Goal: Task Accomplishment & Management: Complete application form

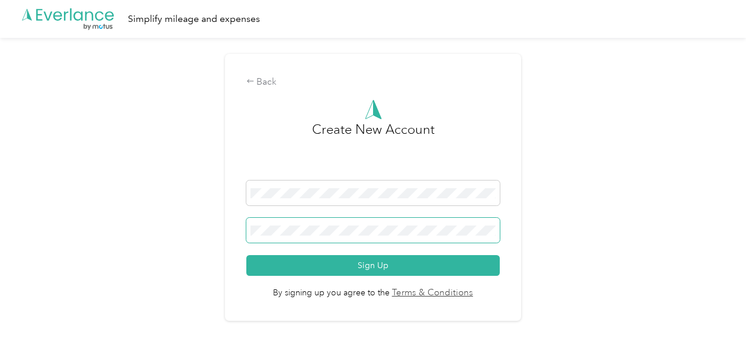
click at [310, 236] on span at bounding box center [373, 230] width 254 height 25
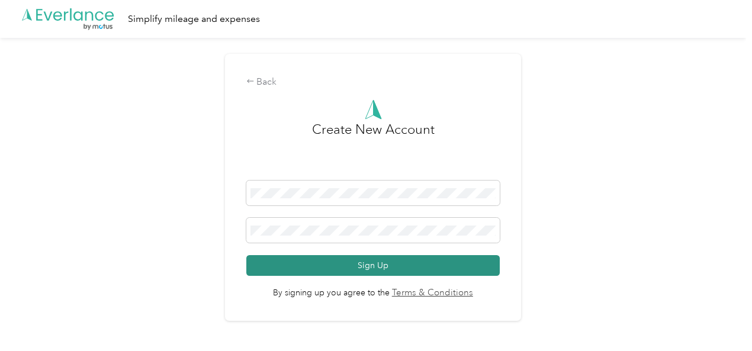
click at [316, 263] on button "Sign Up" at bounding box center [373, 265] width 254 height 21
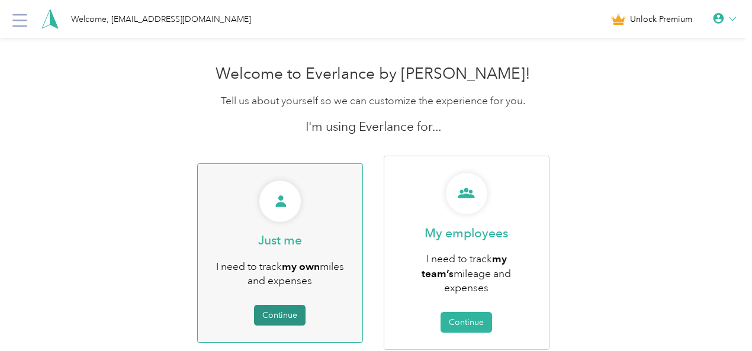
click at [298, 311] on button "Continue" at bounding box center [280, 315] width 52 height 21
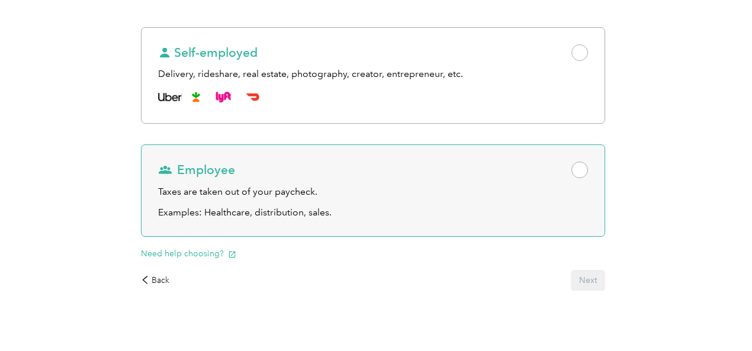
scroll to position [204, 0]
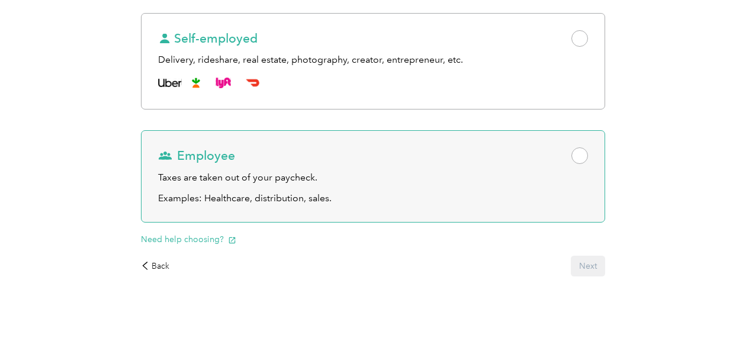
click at [571, 164] on span at bounding box center [579, 155] width 17 height 17
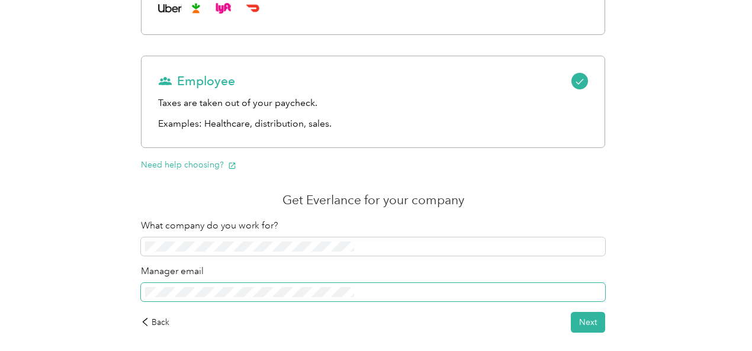
scroll to position [322, 0]
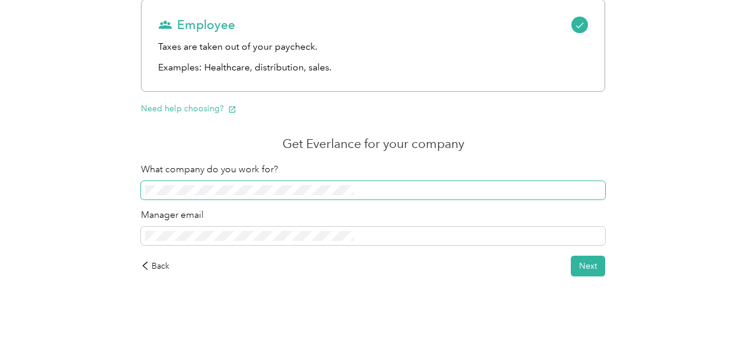
click at [323, 196] on span at bounding box center [373, 190] width 464 height 19
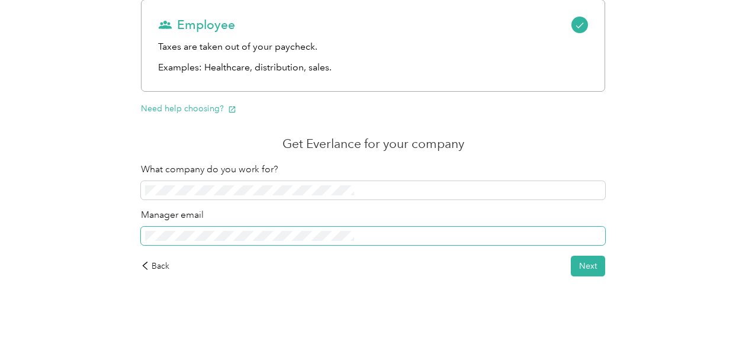
click at [340, 243] on span at bounding box center [373, 236] width 464 height 19
click at [326, 246] on span at bounding box center [373, 236] width 464 height 19
click at [339, 236] on div "Manager email" at bounding box center [373, 226] width 464 height 37
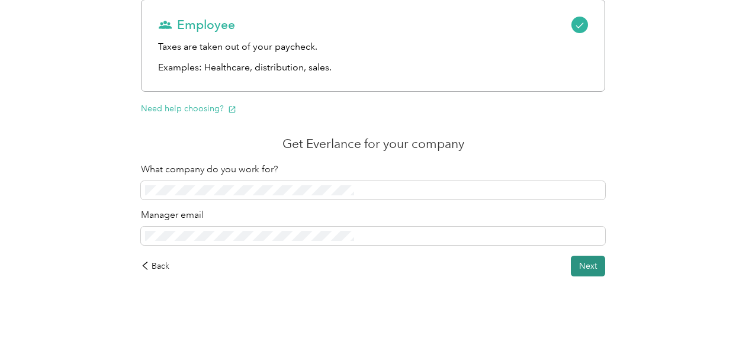
click at [571, 275] on button "Next" at bounding box center [588, 266] width 34 height 21
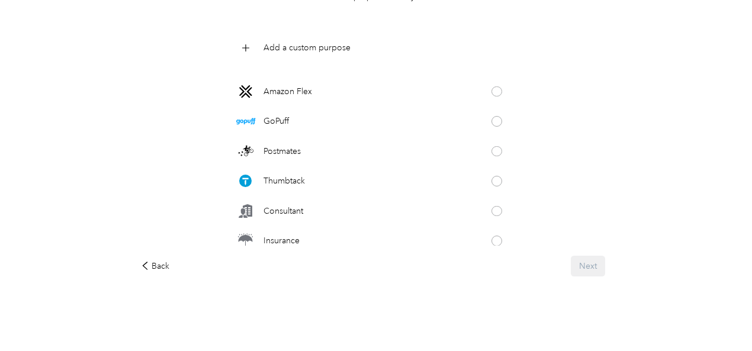
scroll to position [296, 0]
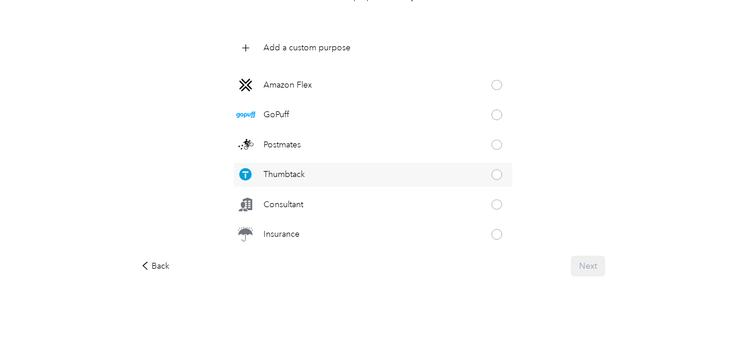
click at [491, 171] on span at bounding box center [496, 174] width 11 height 11
click at [404, 201] on div "Consultant" at bounding box center [373, 204] width 278 height 24
click at [410, 178] on div "Thumbtack" at bounding box center [373, 175] width 278 height 24
click at [571, 268] on button "Next" at bounding box center [588, 266] width 34 height 21
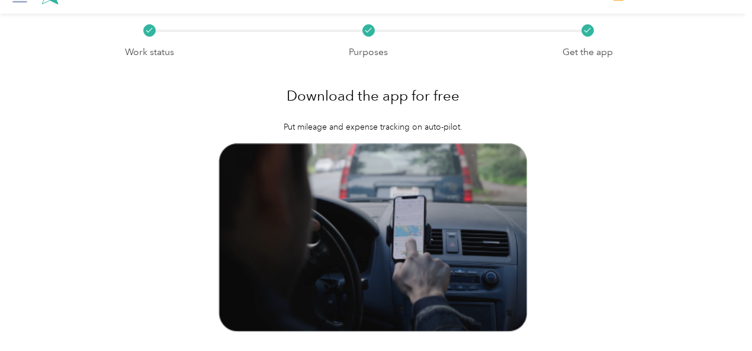
scroll to position [85, 0]
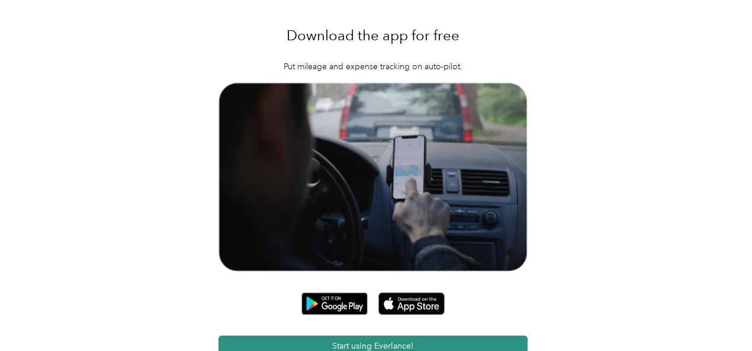
click at [362, 336] on button "Start using Everlance!" at bounding box center [373, 346] width 310 height 21
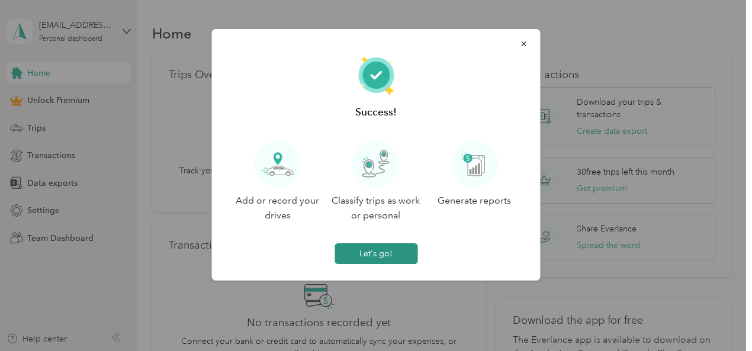
click at [363, 248] on button "Let's go!" at bounding box center [375, 253] width 83 height 21
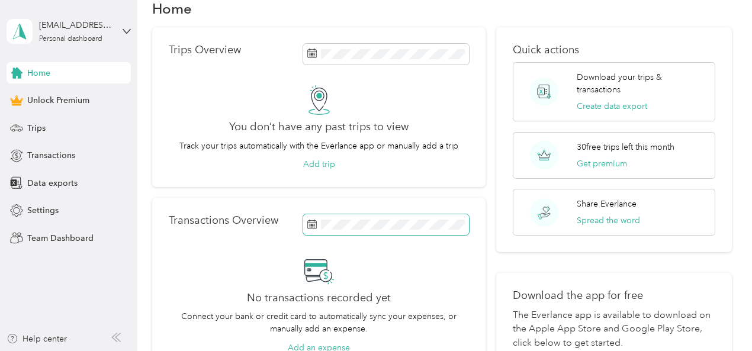
scroll to position [59, 0]
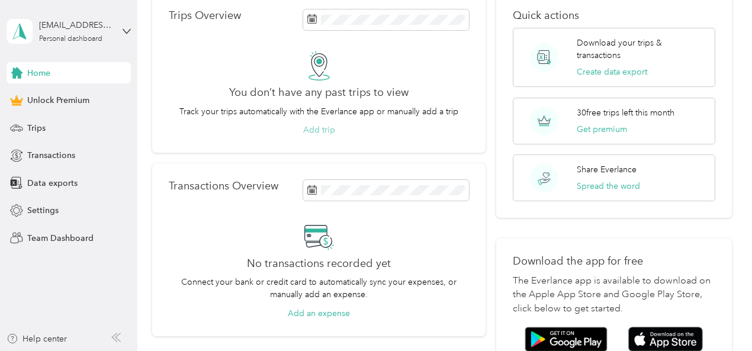
click at [316, 131] on button "Add trip" at bounding box center [319, 130] width 32 height 12
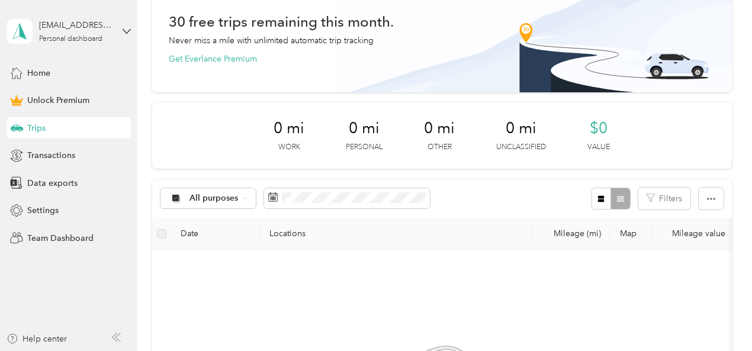
click at [273, 139] on div "0 mi Work" at bounding box center [288, 135] width 31 height 33
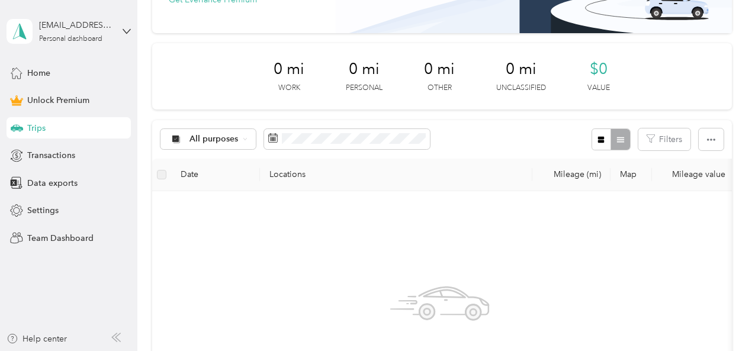
click at [289, 175] on th "Locations" at bounding box center [396, 175] width 272 height 33
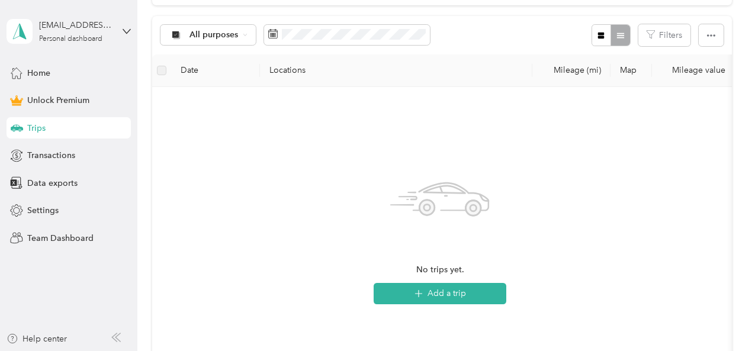
scroll to position [296, 0]
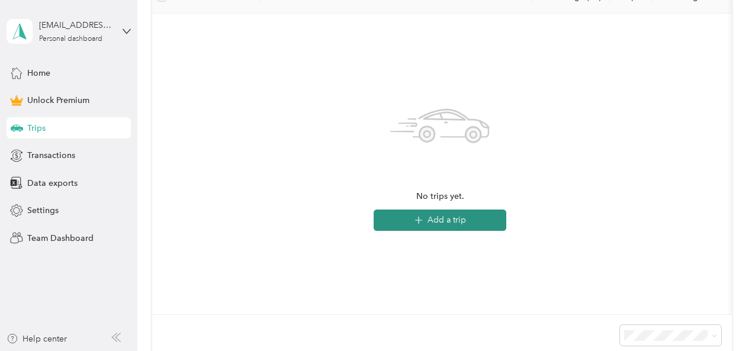
click at [432, 224] on button "Add a trip" at bounding box center [440, 220] width 133 height 21
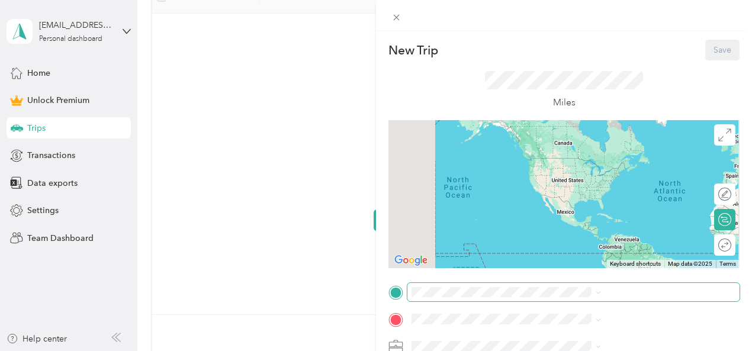
click at [547, 297] on span at bounding box center [573, 292] width 332 height 19
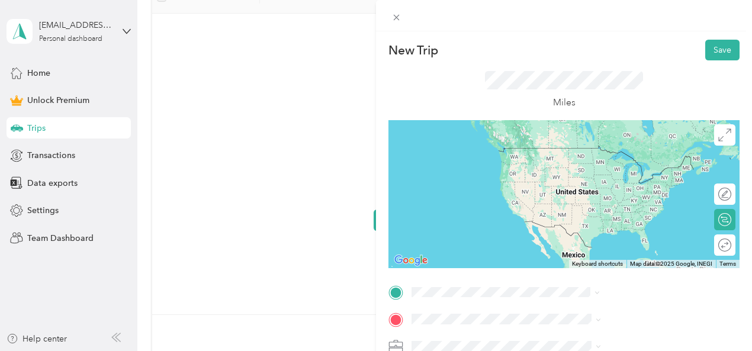
click at [604, 161] on li "[STREET_ADDRESS][US_STATE]" at bounding box center [632, 149] width 198 height 24
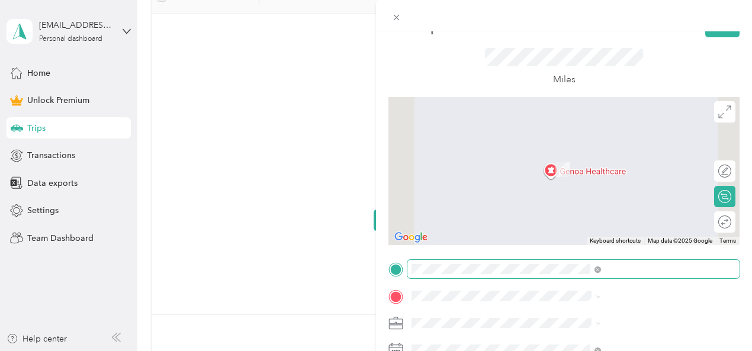
scroll to position [59, 0]
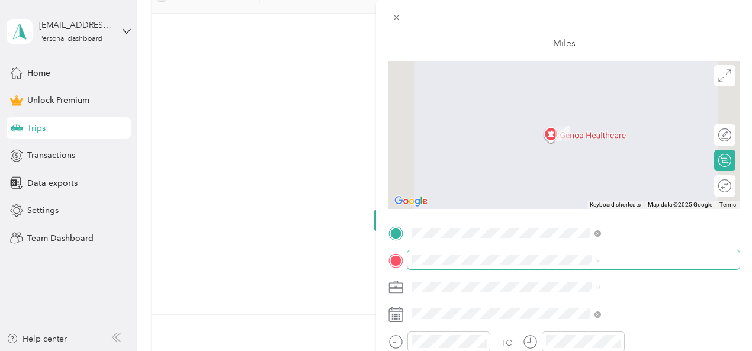
click at [577, 266] on span at bounding box center [573, 259] width 332 height 19
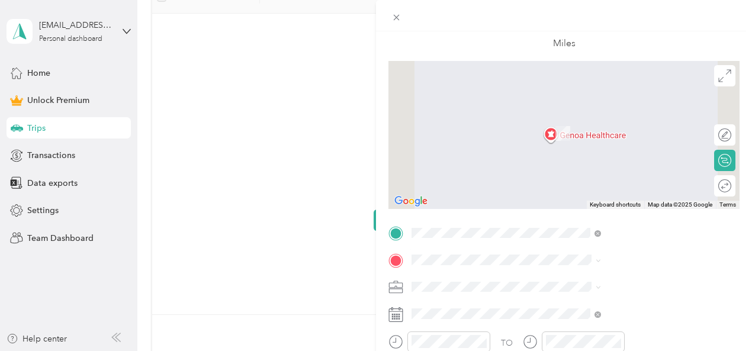
click at [642, 118] on span "[STREET_ADDRESS][US_STATE]" at bounding box center [618, 113] width 118 height 11
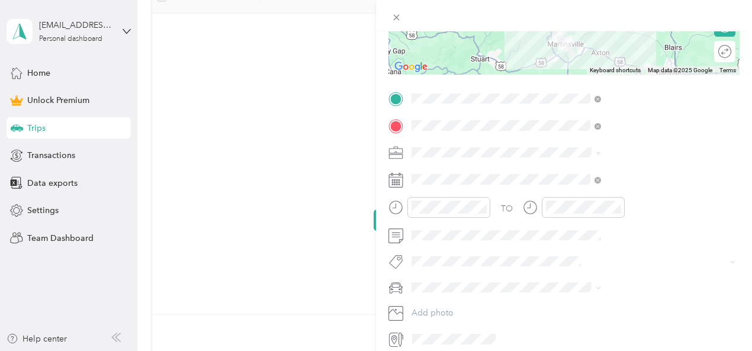
scroll to position [237, 0]
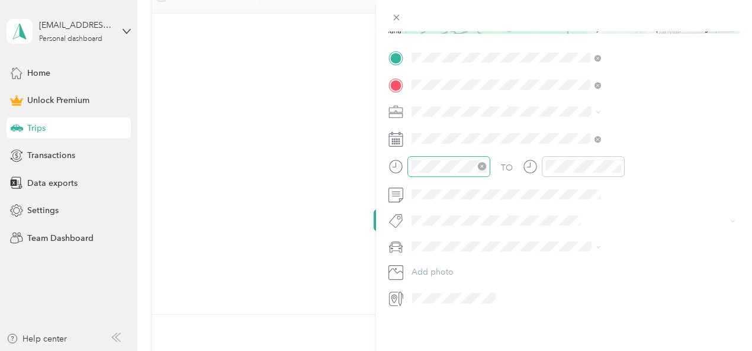
click at [486, 166] on icon "close-circle" at bounding box center [482, 166] width 8 height 8
click at [625, 156] on div at bounding box center [583, 166] width 83 height 21
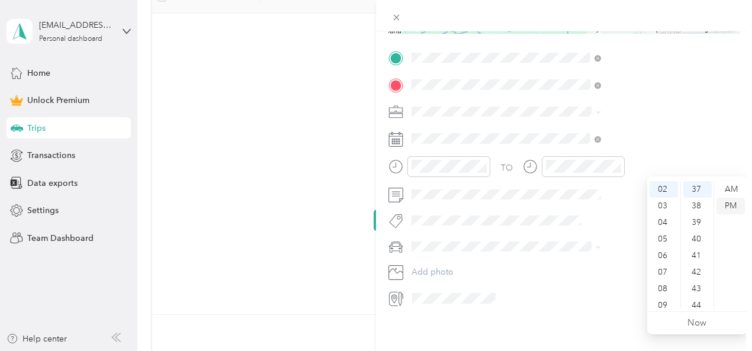
click at [729, 210] on div "PM" at bounding box center [730, 206] width 28 height 17
click at [551, 342] on div "New Trip Save This trip cannot be edited because it is either under review, app…" at bounding box center [564, 206] width 376 height 351
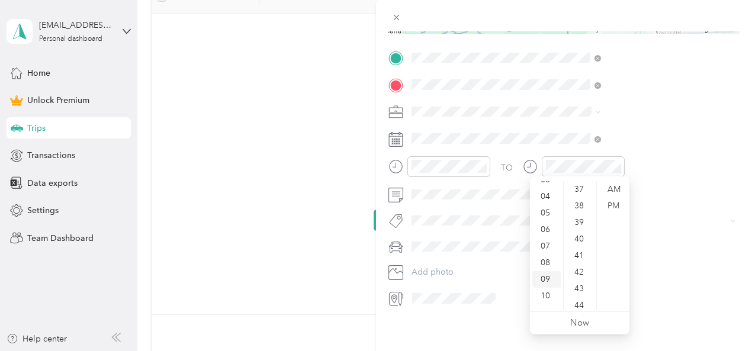
click at [552, 275] on div "09" at bounding box center [546, 279] width 28 height 17
click at [588, 187] on div "00" at bounding box center [580, 189] width 28 height 17
click at [669, 201] on div "TO Add photo" at bounding box center [563, 178] width 351 height 259
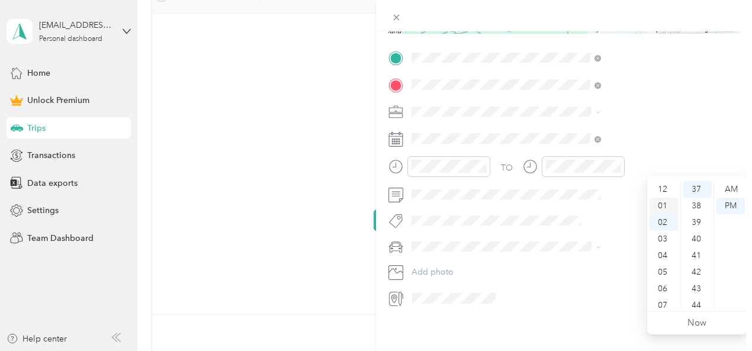
click at [663, 208] on div "01" at bounding box center [663, 206] width 28 height 17
click at [687, 191] on div "00" at bounding box center [697, 189] width 28 height 17
click at [607, 337] on div "New Trip Save This trip cannot be edited because it is either under review, app…" at bounding box center [564, 206] width 376 height 351
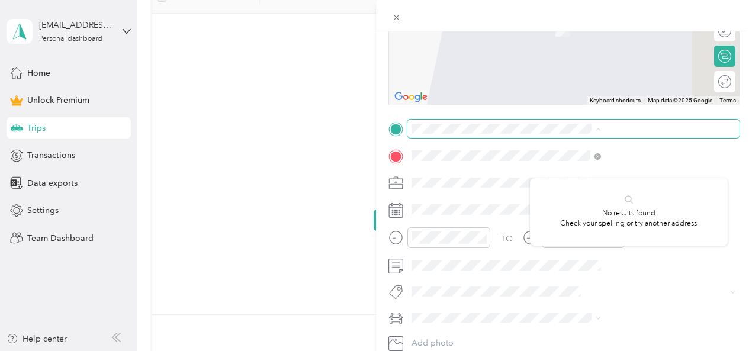
scroll to position [124, 2]
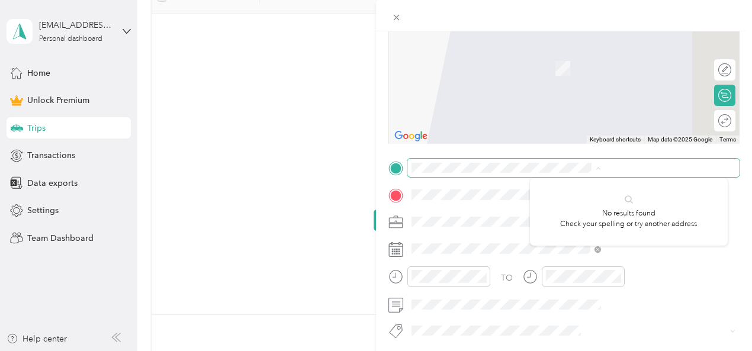
click at [340, 278] on div "New Trip Save This trip cannot be edited because it is either under review, app…" at bounding box center [376, 175] width 752 height 351
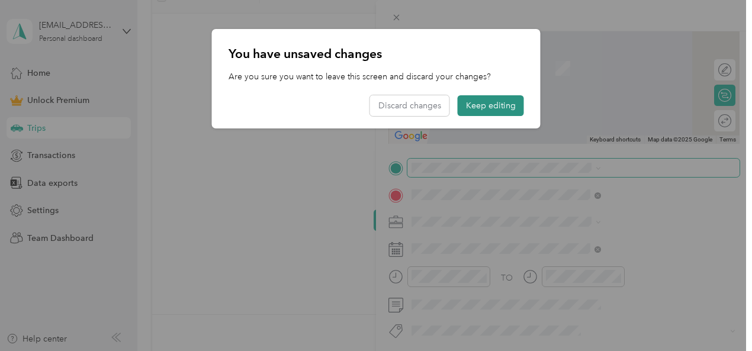
click at [469, 109] on button "Keep editing" at bounding box center [491, 105] width 66 height 21
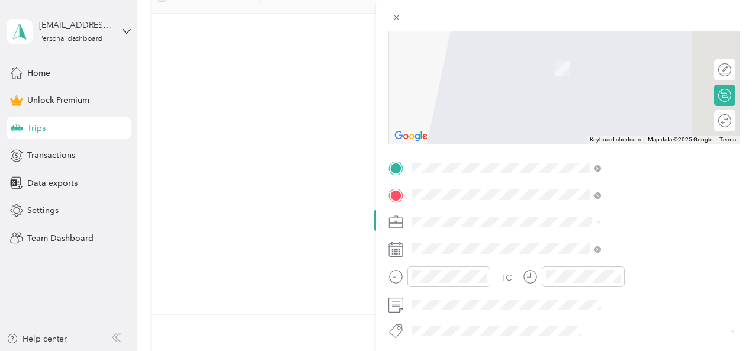
click at [585, 214] on span "[STREET_ADDRESS][US_STATE]" at bounding box center [615, 210] width 118 height 11
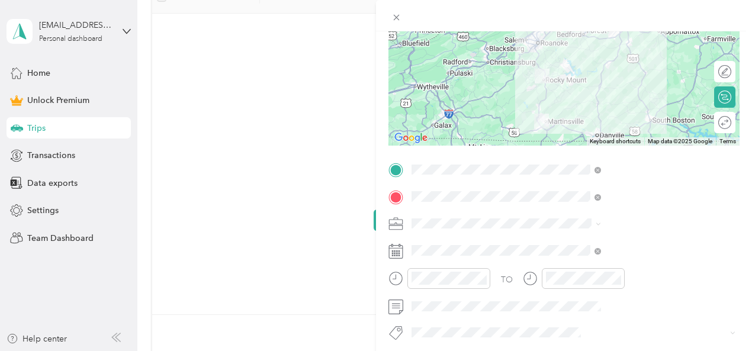
scroll to position [65, 2]
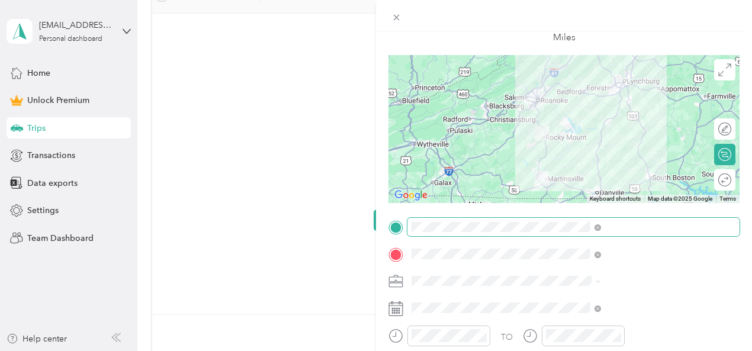
click at [723, 226] on span at bounding box center [573, 227] width 332 height 19
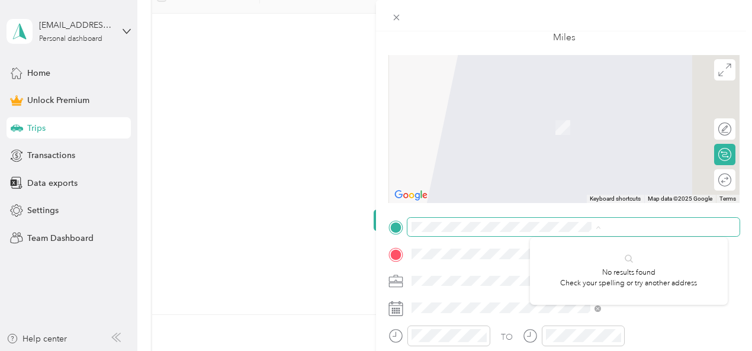
click at [596, 222] on span at bounding box center [573, 227] width 332 height 19
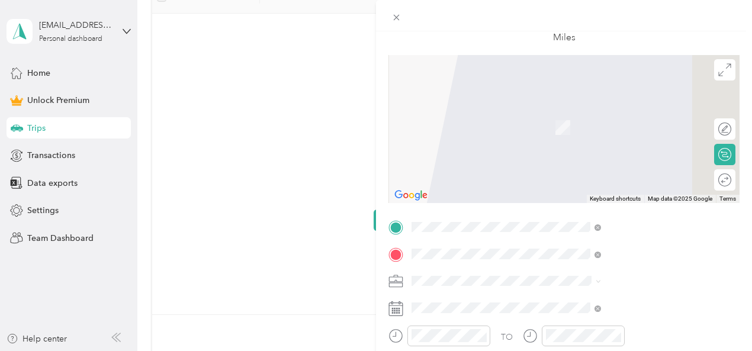
click at [559, 80] on span "[STREET_ADDRESS][US_STATE]" at bounding box center [615, 83] width 118 height 11
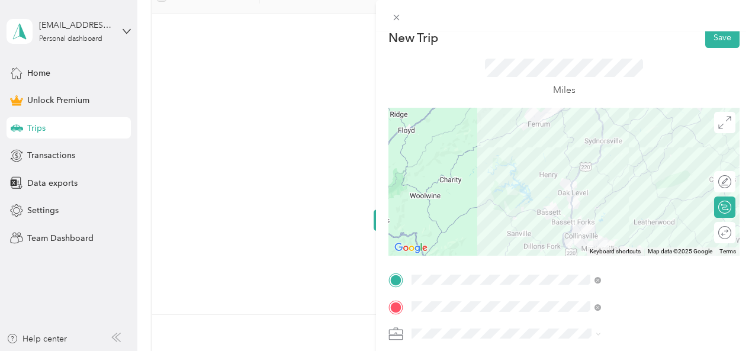
scroll to position [0, 2]
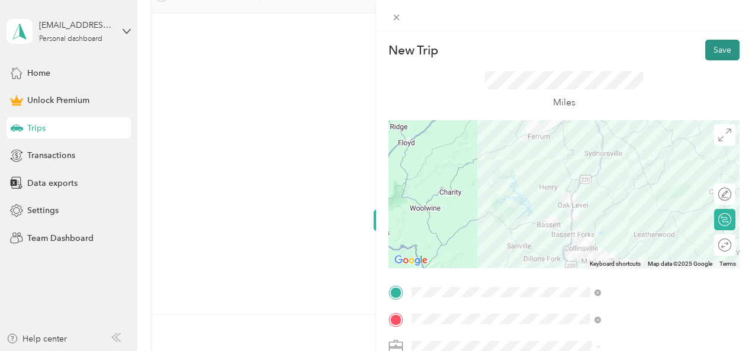
click at [710, 53] on button "Save" at bounding box center [722, 50] width 34 height 21
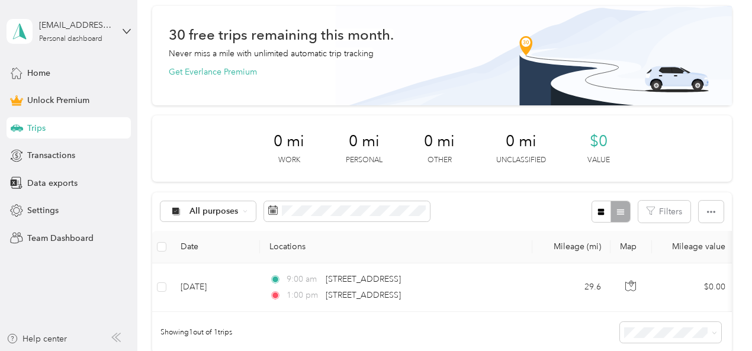
scroll to position [43, 0]
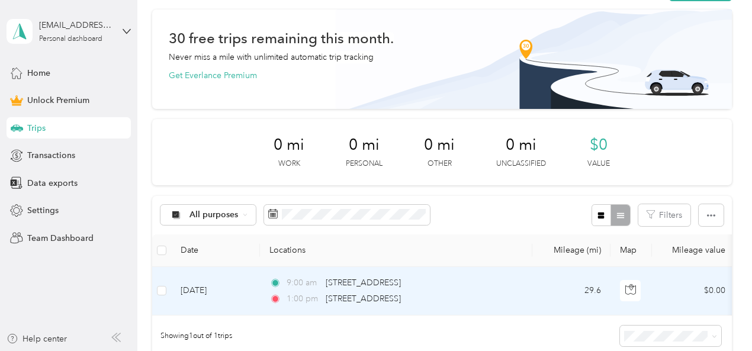
click at [185, 291] on td "[DATE]" at bounding box center [215, 291] width 89 height 49
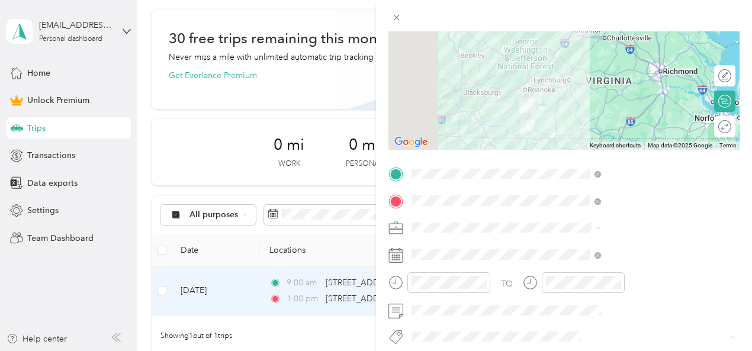
scroll to position [237, 0]
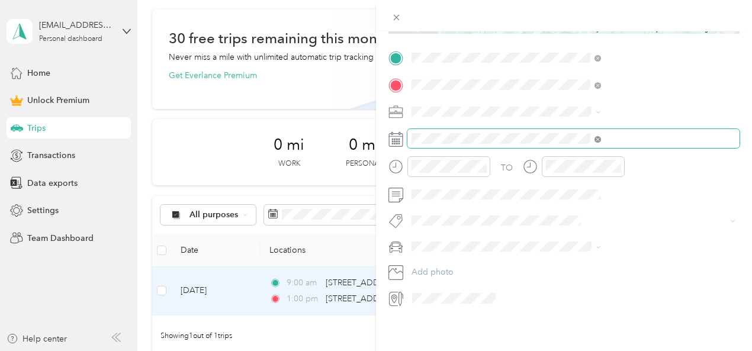
click at [601, 137] on icon at bounding box center [597, 139] width 7 height 7
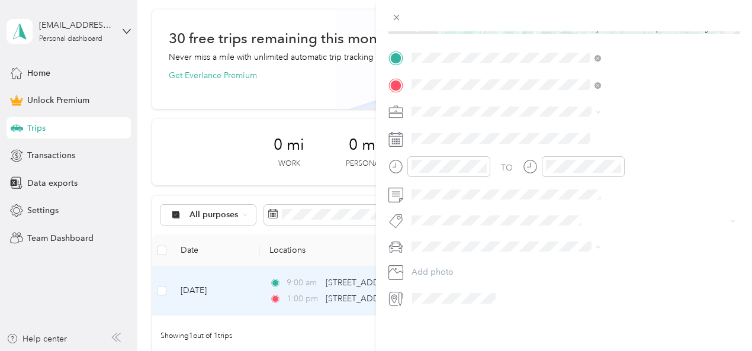
click at [403, 141] on icon at bounding box center [395, 139] width 15 height 15
click at [403, 135] on icon at bounding box center [395, 139] width 15 height 15
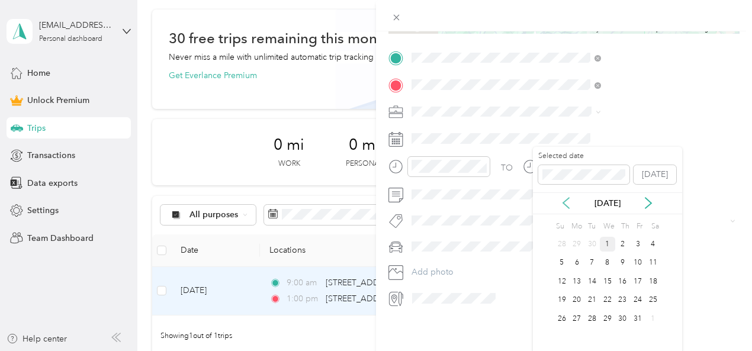
click at [566, 198] on icon at bounding box center [566, 203] width 12 height 12
click at [610, 281] on div "17" at bounding box center [607, 281] width 15 height 15
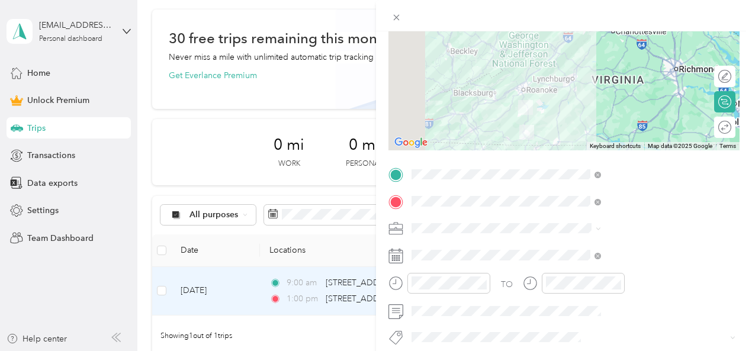
scroll to position [118, 0]
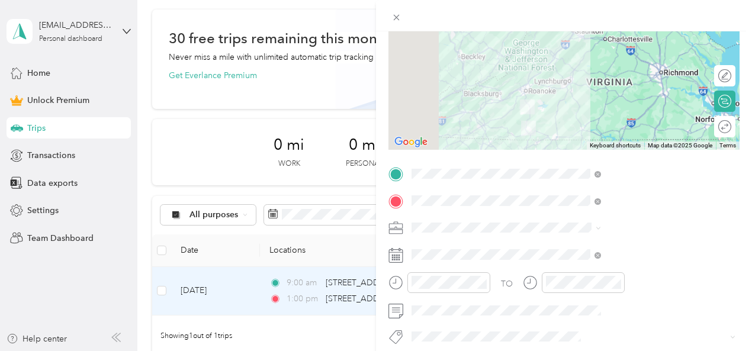
click at [601, 229] on icon at bounding box center [598, 228] width 5 height 5
click at [576, 207] on span "Commute" at bounding box center [559, 207] width 37 height 10
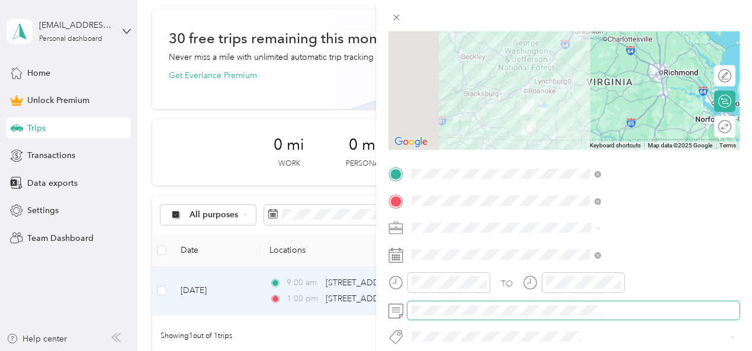
click at [627, 317] on span at bounding box center [573, 310] width 332 height 19
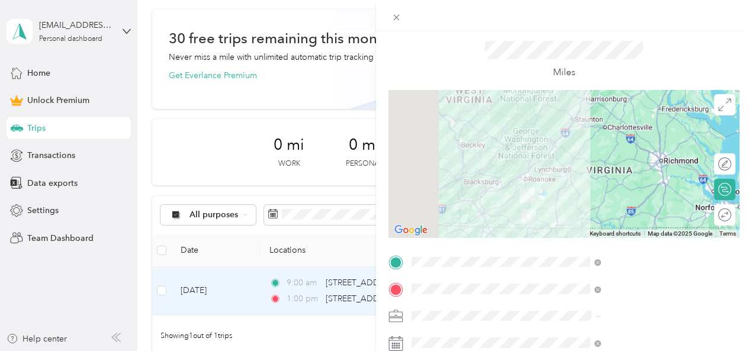
scroll to position [0, 0]
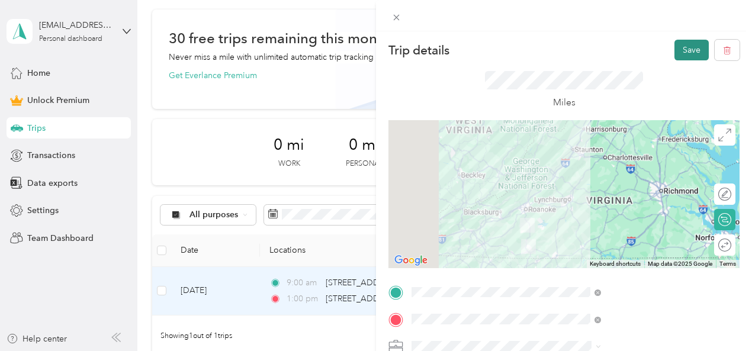
click at [680, 53] on button "Save" at bounding box center [691, 50] width 34 height 21
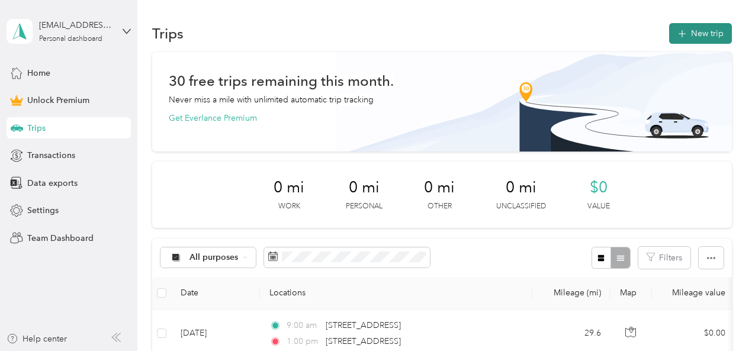
click at [708, 33] on button "New trip" at bounding box center [700, 33] width 63 height 21
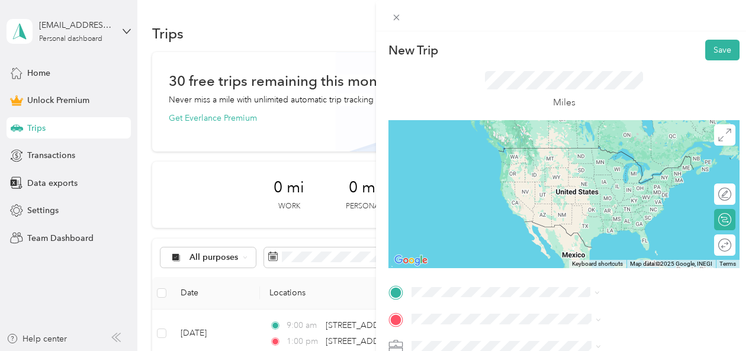
click at [593, 152] on span "[STREET_ADDRESS][US_STATE]" at bounding box center [618, 147] width 118 height 10
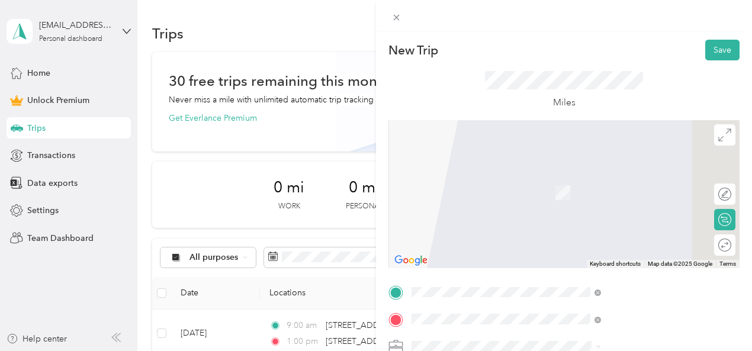
click at [588, 181] on span "[STREET_ADDRESS][US_STATE]" at bounding box center [618, 175] width 118 height 11
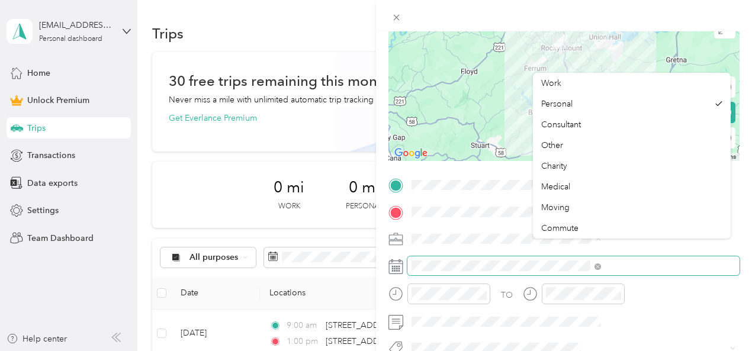
scroll to position [118, 0]
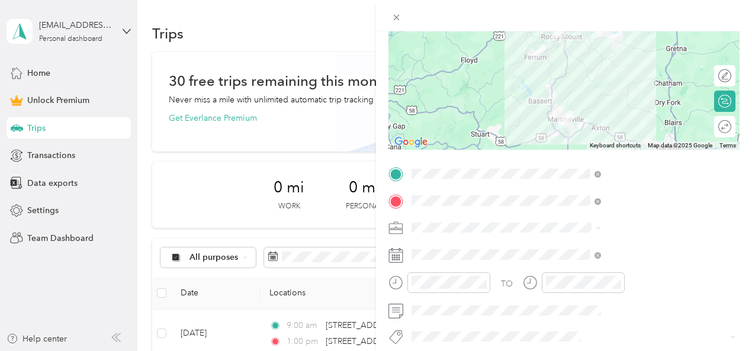
click at [563, 202] on span "Commute" at bounding box center [559, 207] width 37 height 10
click at [394, 260] on rect at bounding box center [393, 260] width 2 height 2
click at [403, 253] on icon at bounding box center [395, 255] width 15 height 15
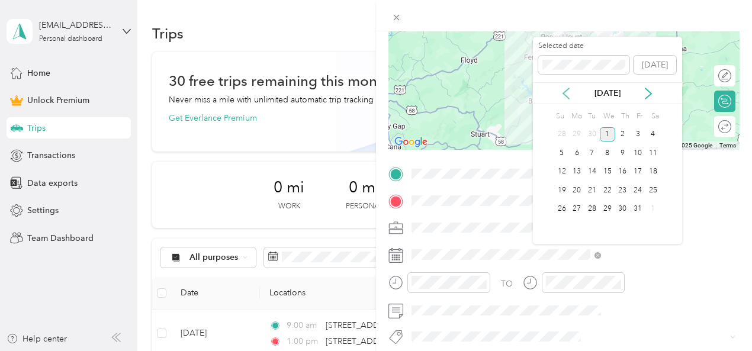
click at [564, 89] on icon at bounding box center [566, 94] width 12 height 12
click at [611, 169] on div "17" at bounding box center [607, 172] width 15 height 15
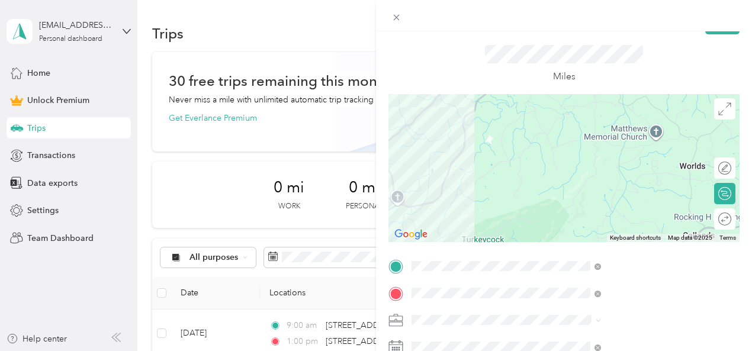
scroll to position [0, 0]
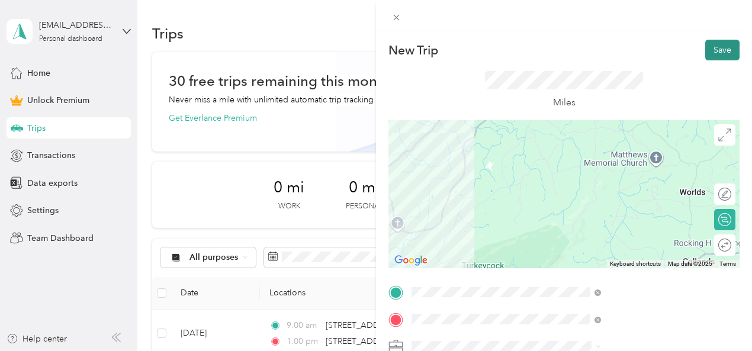
click at [707, 54] on button "Save" at bounding box center [722, 50] width 34 height 21
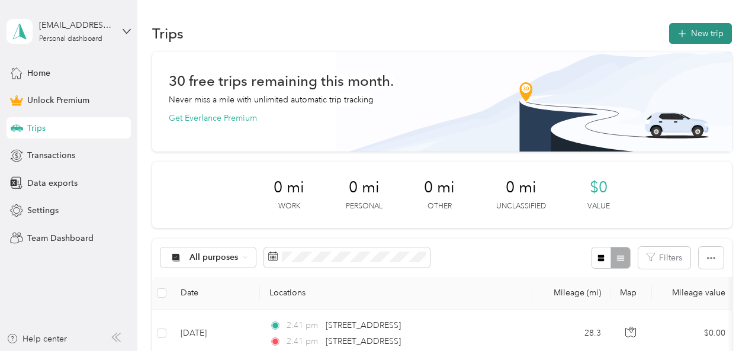
click at [703, 24] on button "New trip" at bounding box center [700, 33] width 63 height 21
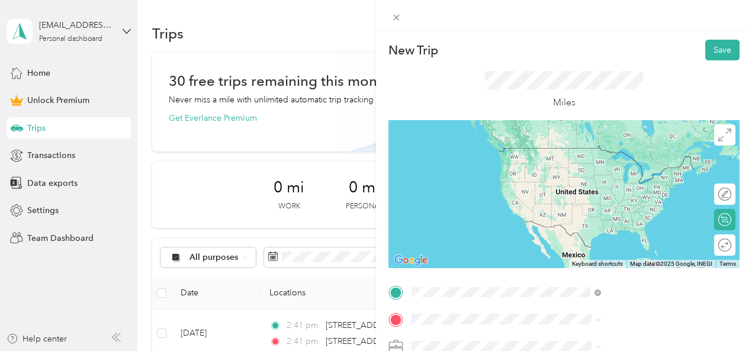
click at [597, 153] on span "[STREET_ADDRESS][US_STATE]" at bounding box center [618, 148] width 118 height 11
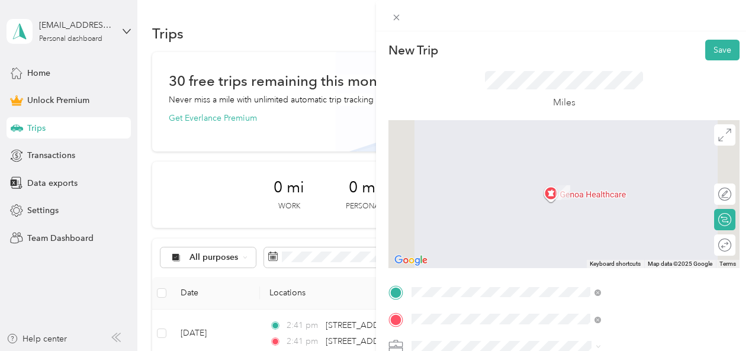
click at [575, 181] on span "[STREET_ADDRESS][US_STATE]" at bounding box center [618, 175] width 118 height 11
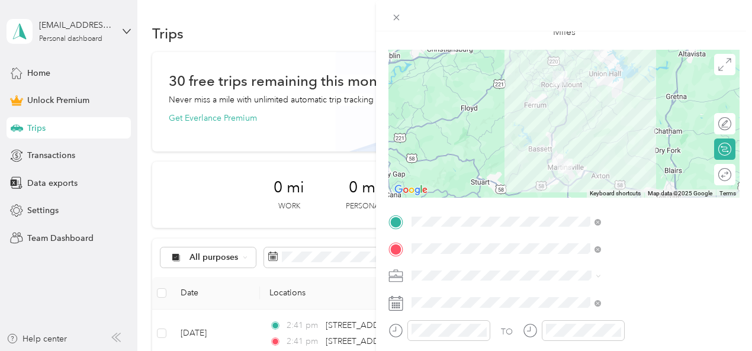
scroll to position [118, 0]
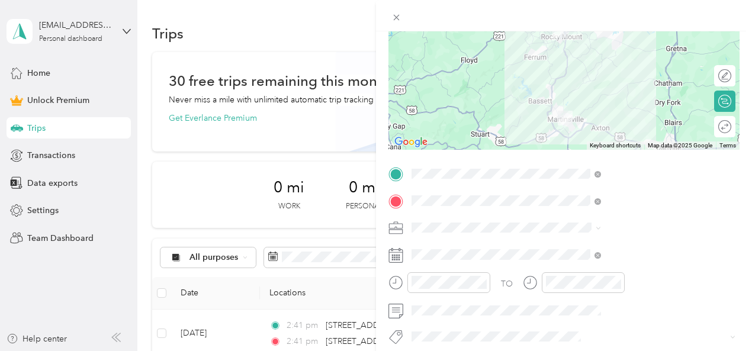
click at [562, 233] on span at bounding box center [573, 227] width 332 height 19
click at [551, 204] on span "Commute" at bounding box center [559, 206] width 37 height 10
click at [403, 259] on icon at bounding box center [395, 255] width 15 height 15
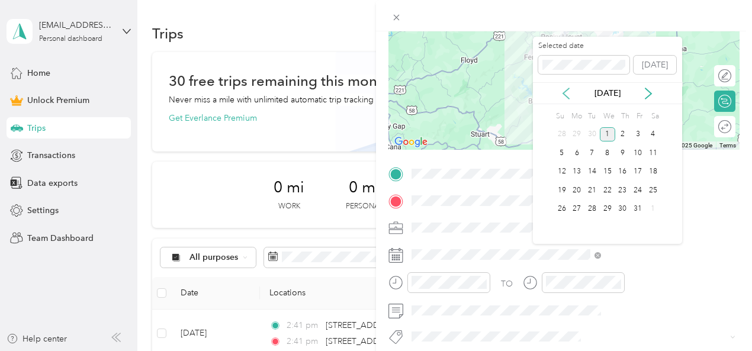
drag, startPoint x: 566, startPoint y: 89, endPoint x: 568, endPoint y: 98, distance: 8.6
click at [566, 91] on icon at bounding box center [566, 93] width 6 height 11
click at [612, 189] on div "24" at bounding box center [607, 190] width 15 height 15
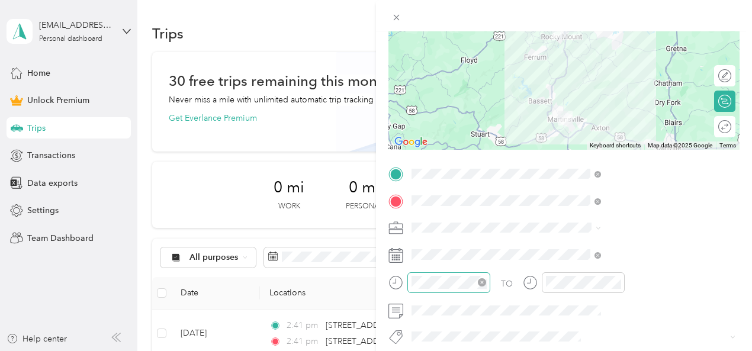
scroll to position [237, 0]
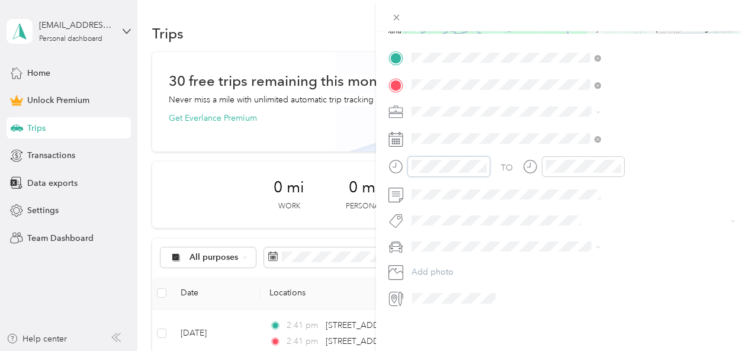
click at [432, 169] on div "New Trip Save This trip cannot be edited because it is either under review, app…" at bounding box center [376, 175] width 752 height 351
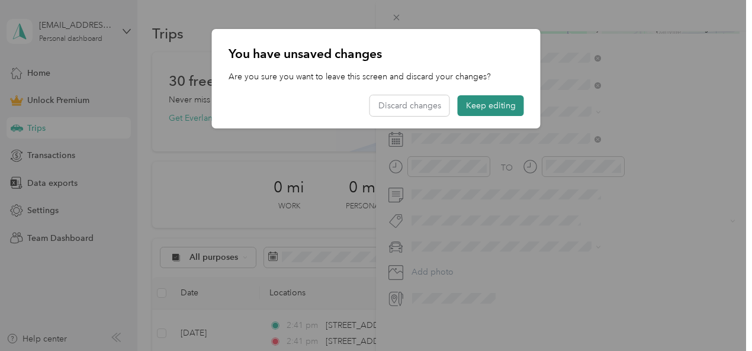
click at [512, 105] on button "Keep editing" at bounding box center [491, 105] width 66 height 21
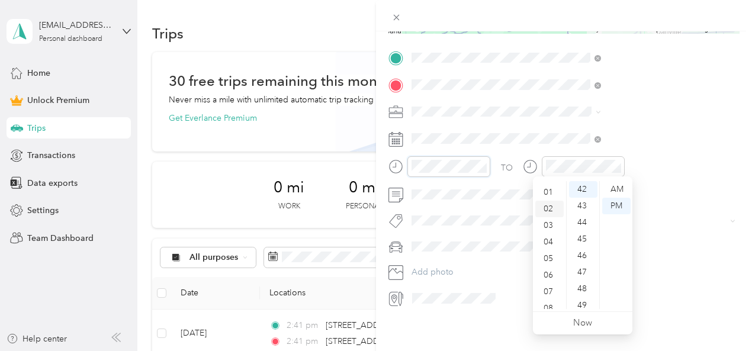
scroll to position [0, 0]
click at [551, 205] on div "01" at bounding box center [549, 206] width 28 height 17
click at [592, 190] on div "00" at bounding box center [583, 189] width 28 height 17
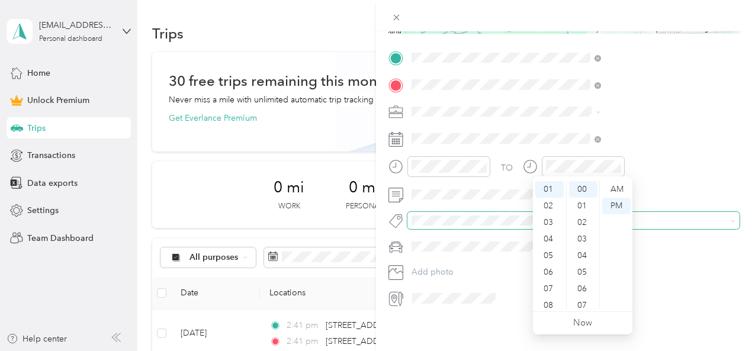
click at [699, 350] on div "New Trip Save This trip cannot be edited because it is either under review, app…" at bounding box center [373, 351] width 746 height 0
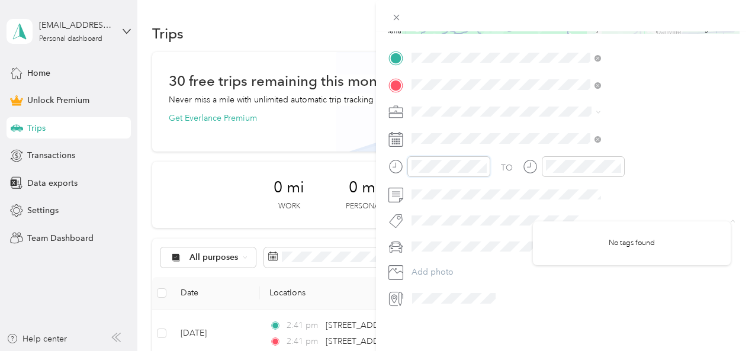
drag, startPoint x: 699, startPoint y: 223, endPoint x: 426, endPoint y: 174, distance: 276.7
click at [426, 174] on div "New Trip Save This trip cannot be edited because it is either under review, app…" at bounding box center [376, 175] width 752 height 351
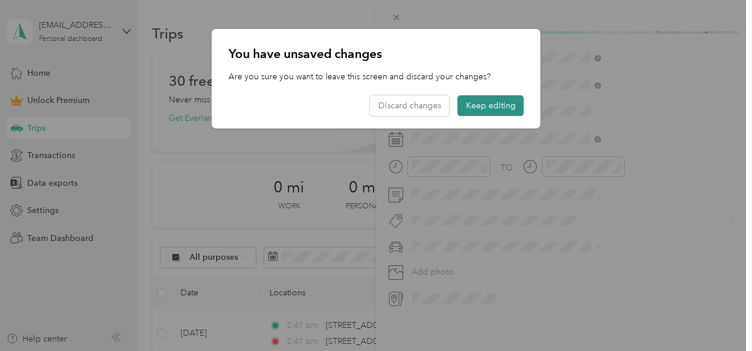
click at [495, 102] on button "Keep editing" at bounding box center [491, 105] width 66 height 21
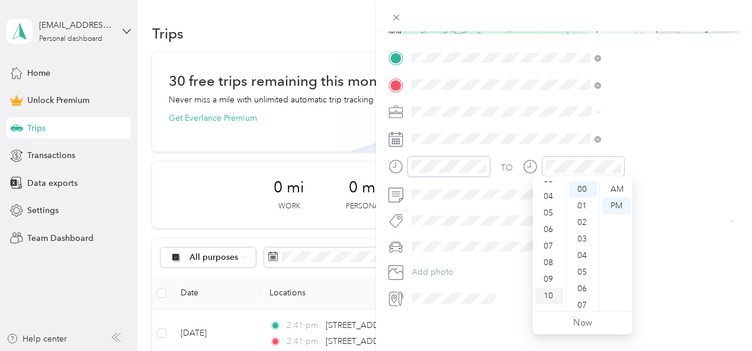
scroll to position [71, 0]
click at [552, 265] on div "09" at bounding box center [549, 267] width 28 height 17
click at [586, 190] on div "00" at bounding box center [583, 189] width 28 height 17
click at [619, 188] on div "AM" at bounding box center [616, 189] width 28 height 17
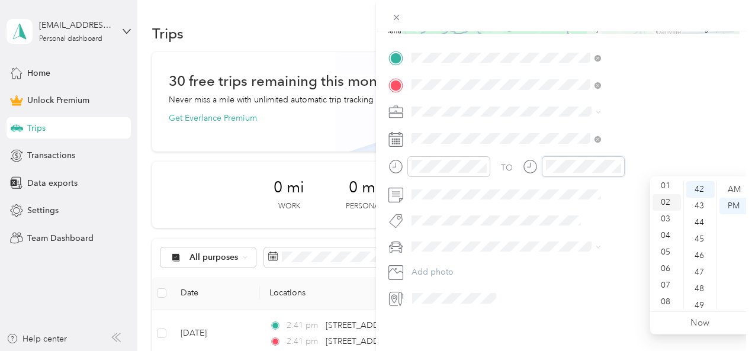
scroll to position [0, 0]
click at [667, 205] on div "01" at bounding box center [666, 206] width 28 height 17
click at [699, 188] on div "00" at bounding box center [700, 189] width 28 height 17
click at [736, 207] on div "PM" at bounding box center [733, 206] width 28 height 17
click at [591, 346] on div "New Trip Save This trip cannot be edited because it is either under review, app…" at bounding box center [564, 206] width 376 height 351
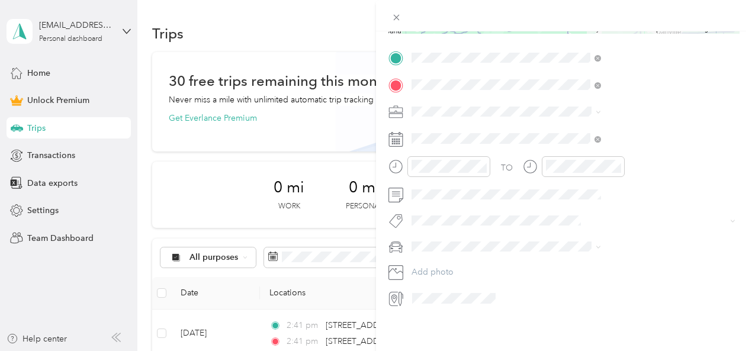
click at [590, 334] on div "New Trip Save This trip cannot be edited because it is either under review, app…" at bounding box center [564, 206] width 376 height 351
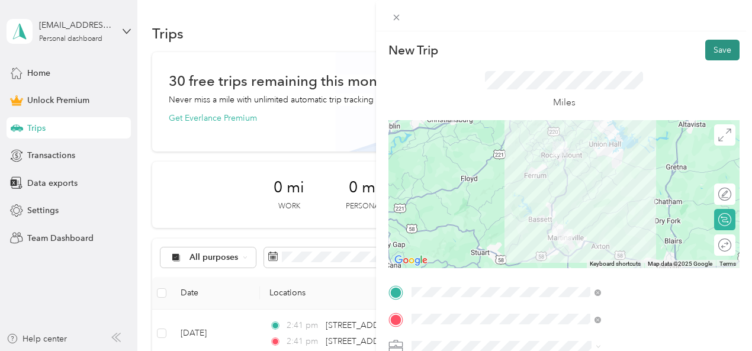
click at [715, 55] on button "Save" at bounding box center [722, 50] width 34 height 21
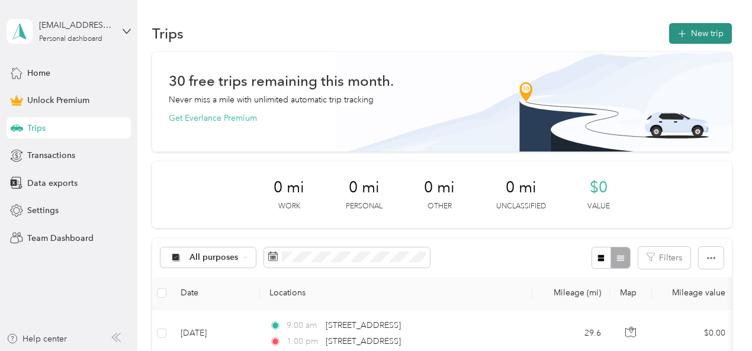
click at [700, 27] on button "New trip" at bounding box center [700, 33] width 63 height 21
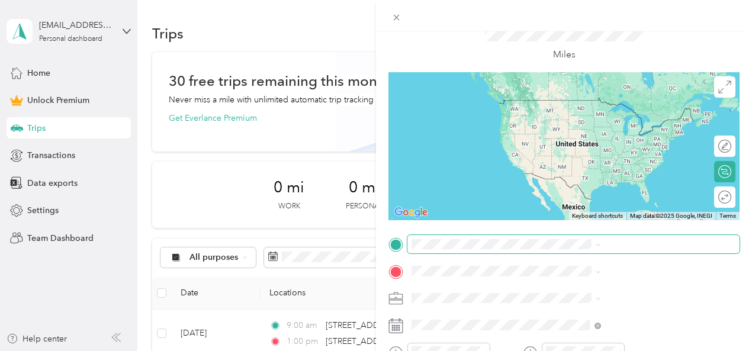
scroll to position [59, 0]
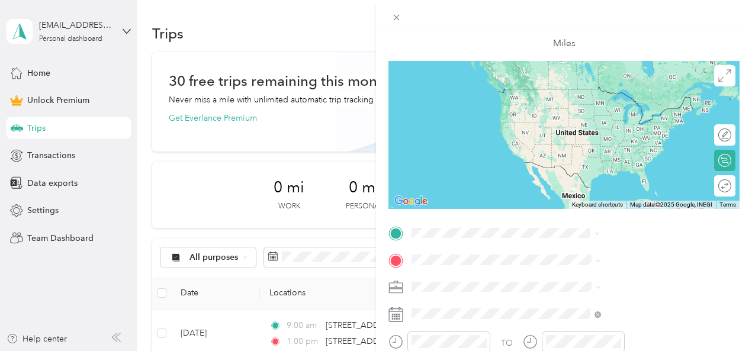
click at [606, 94] on span "[STREET_ADDRESS][US_STATE]" at bounding box center [618, 88] width 118 height 11
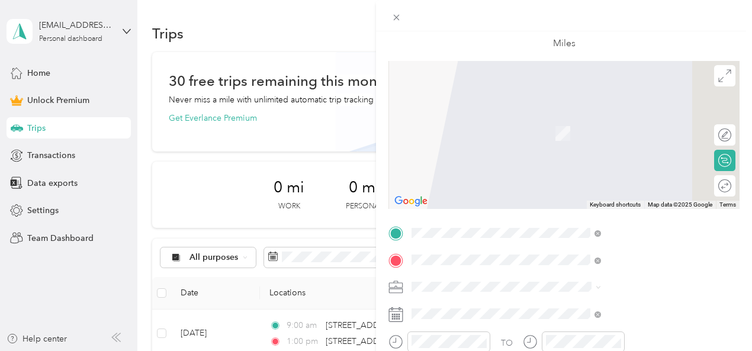
click at [591, 124] on div "[STREET_ADDRESS][US_STATE]" at bounding box center [631, 116] width 181 height 16
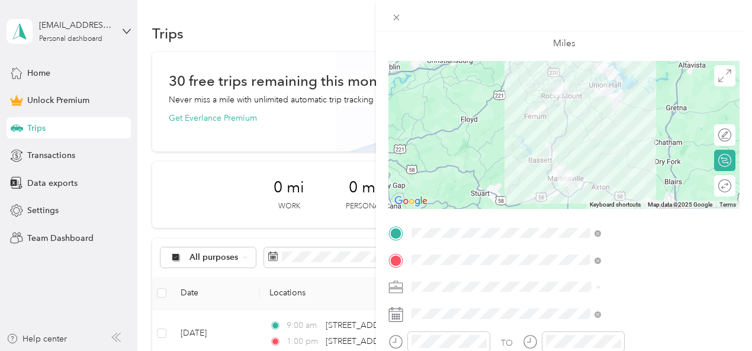
click at [553, 264] on span "Commute" at bounding box center [559, 266] width 37 height 10
click at [400, 314] on rect at bounding box center [399, 314] width 2 height 2
click at [403, 316] on icon at bounding box center [395, 314] width 15 height 15
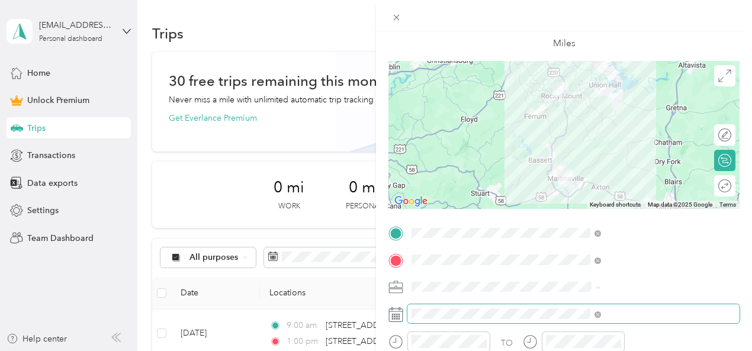
click at [536, 314] on span at bounding box center [573, 313] width 332 height 19
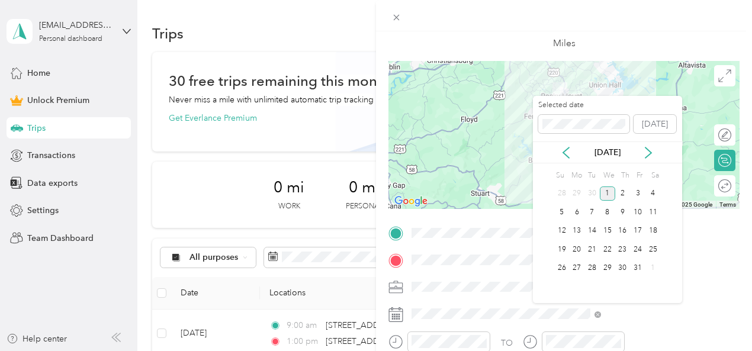
click at [574, 157] on div "[DATE]" at bounding box center [607, 152] width 149 height 12
click at [564, 150] on icon at bounding box center [566, 153] width 12 height 12
click at [614, 247] on div "24" at bounding box center [607, 249] width 15 height 15
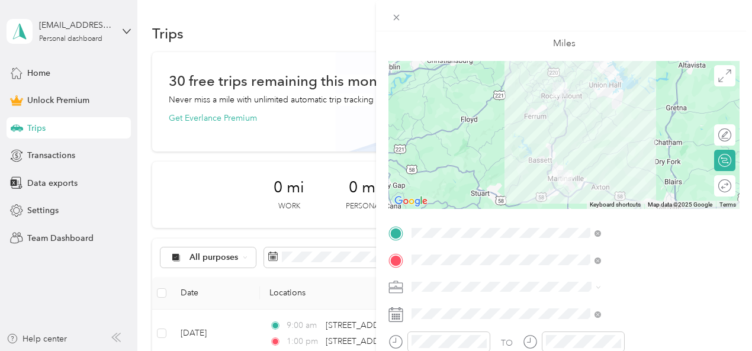
click at [450, 289] on div "New Trip Save This trip cannot be edited because it is either under review, app…" at bounding box center [376, 175] width 752 height 351
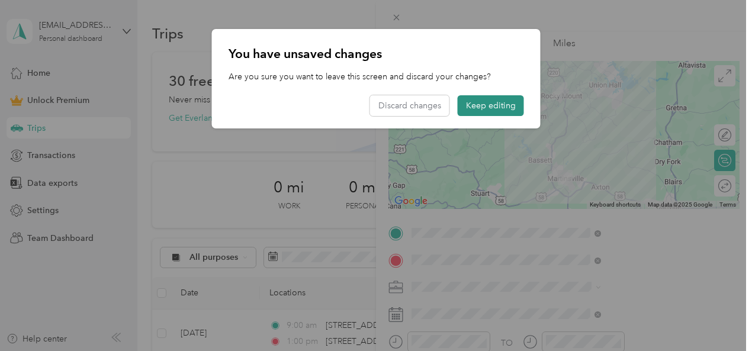
click at [491, 102] on button "Keep editing" at bounding box center [491, 105] width 66 height 21
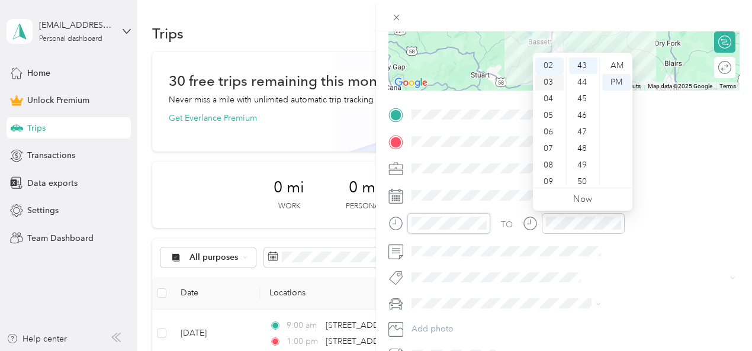
scroll to position [0, 0]
click at [556, 79] on div "01" at bounding box center [549, 82] width 28 height 17
click at [584, 66] on div "00" at bounding box center [583, 65] width 28 height 17
click at [548, 143] on div "09" at bounding box center [549, 144] width 28 height 17
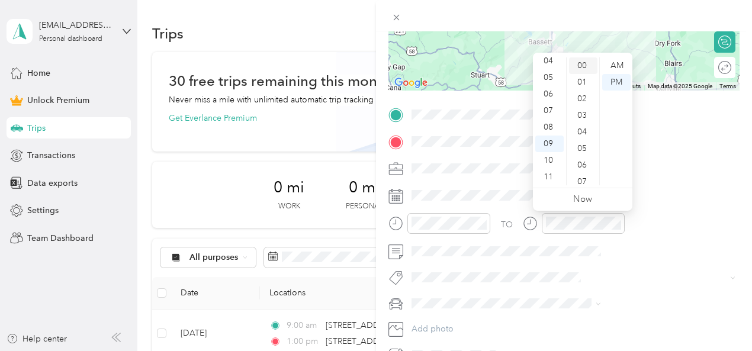
click at [581, 71] on div "00" at bounding box center [583, 65] width 28 height 17
click at [619, 65] on div "AM" at bounding box center [616, 65] width 28 height 17
click at [664, 268] on div "TO Add photo" at bounding box center [563, 234] width 351 height 259
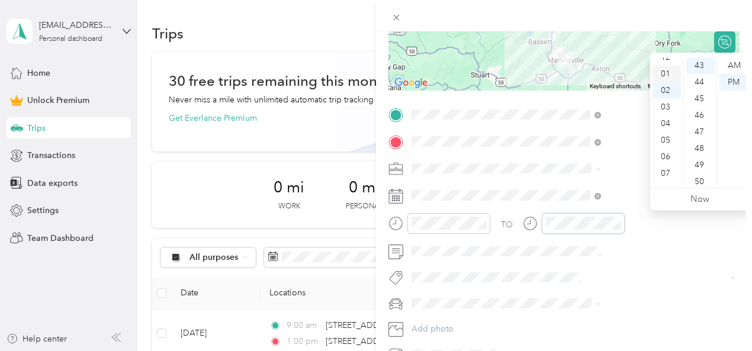
scroll to position [0, 0]
click at [670, 78] on div "01" at bounding box center [666, 82] width 28 height 17
click at [699, 67] on div "00" at bounding box center [700, 65] width 28 height 17
click at [728, 82] on div "PM" at bounding box center [733, 82] width 28 height 17
click at [647, 240] on div "TO Add photo" at bounding box center [563, 234] width 351 height 259
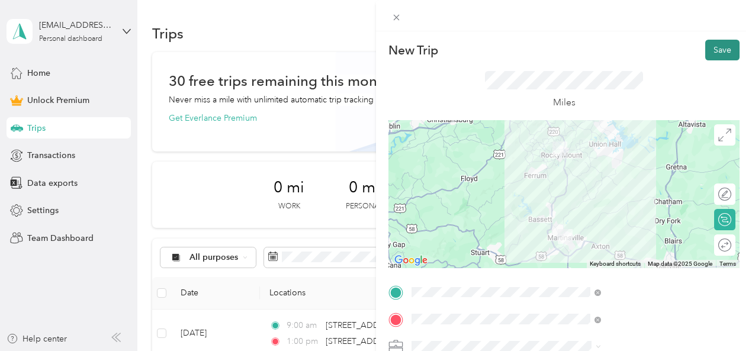
click at [713, 44] on button "Save" at bounding box center [722, 50] width 34 height 21
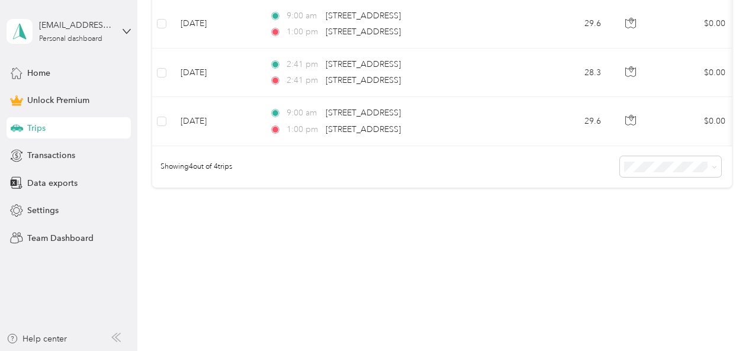
scroll to position [366, 0]
click at [27, 72] on div "Home" at bounding box center [69, 72] width 124 height 21
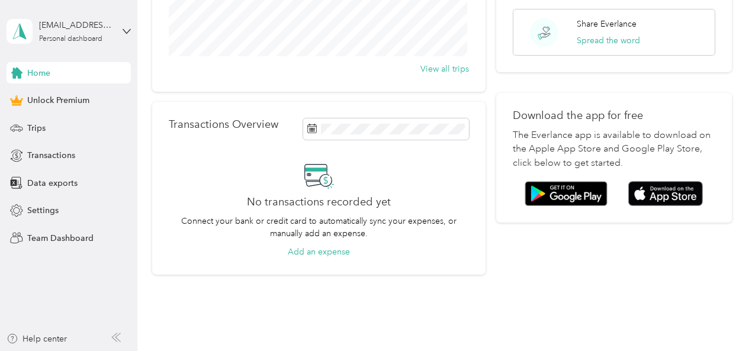
scroll to position [237, 0]
